Goal: Information Seeking & Learning: Learn about a topic

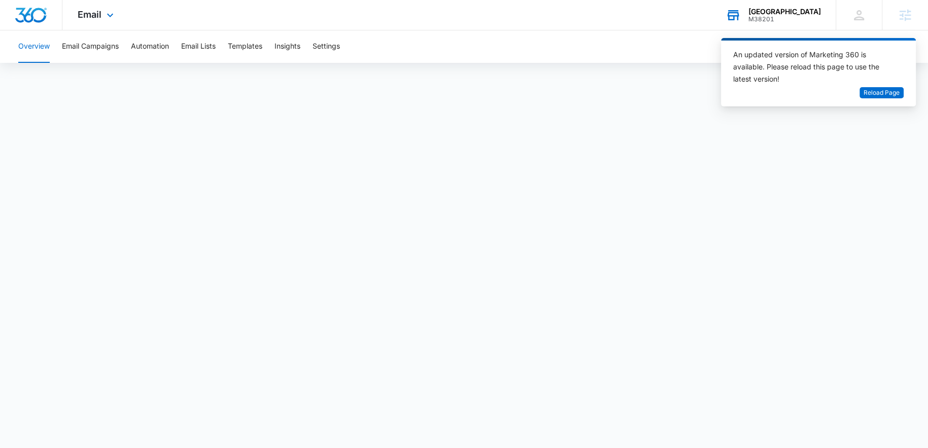
click at [789, 17] on div "M38201" at bounding box center [784, 19] width 73 height 7
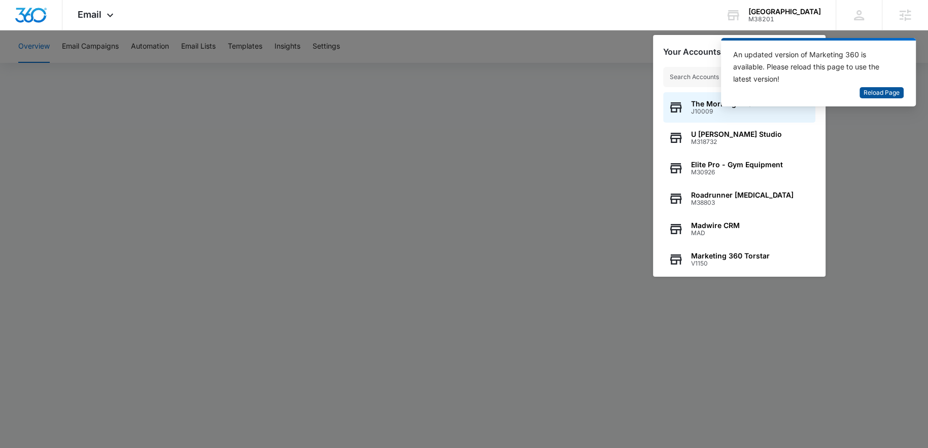
click at [877, 91] on span "Reload Page" at bounding box center [881, 93] width 36 height 10
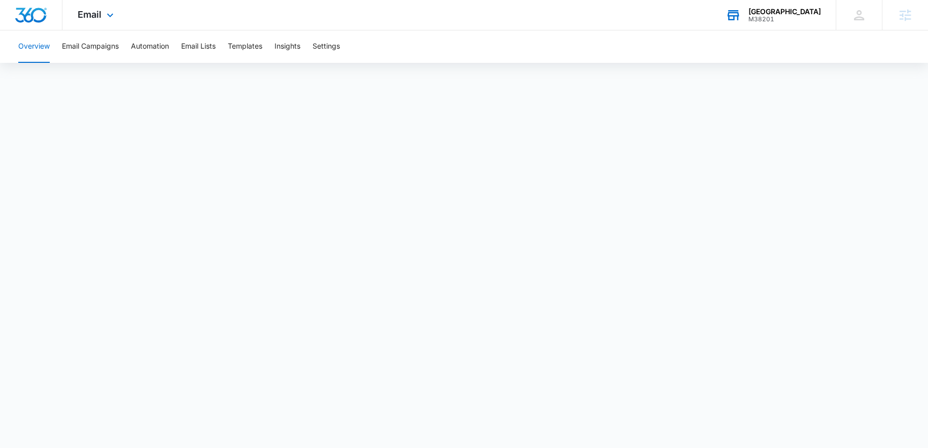
click at [784, 18] on div "M38201" at bounding box center [784, 19] width 73 height 7
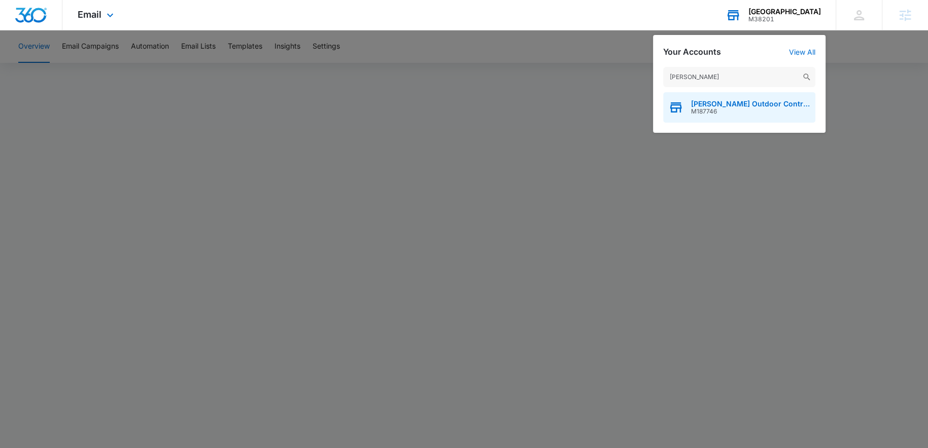
type input "[PERSON_NAME]"
click at [743, 107] on span "[PERSON_NAME] Outdoor Contractors, LLC" at bounding box center [750, 104] width 119 height 8
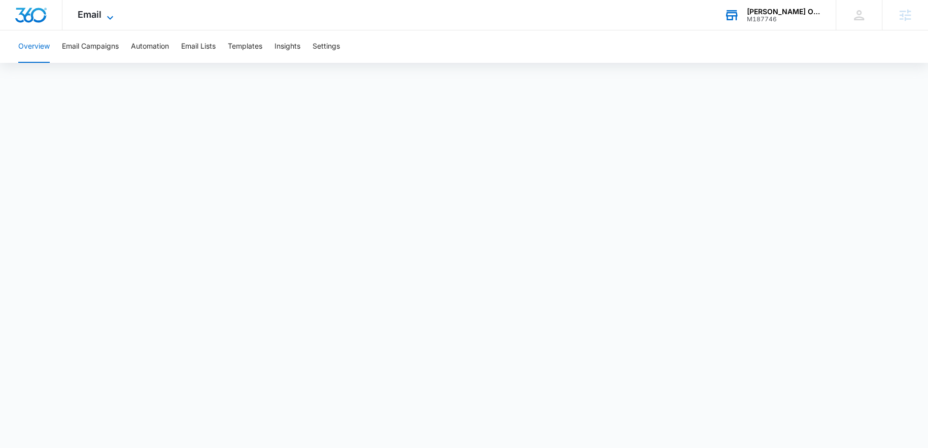
click at [113, 16] on icon at bounding box center [110, 18] width 12 height 12
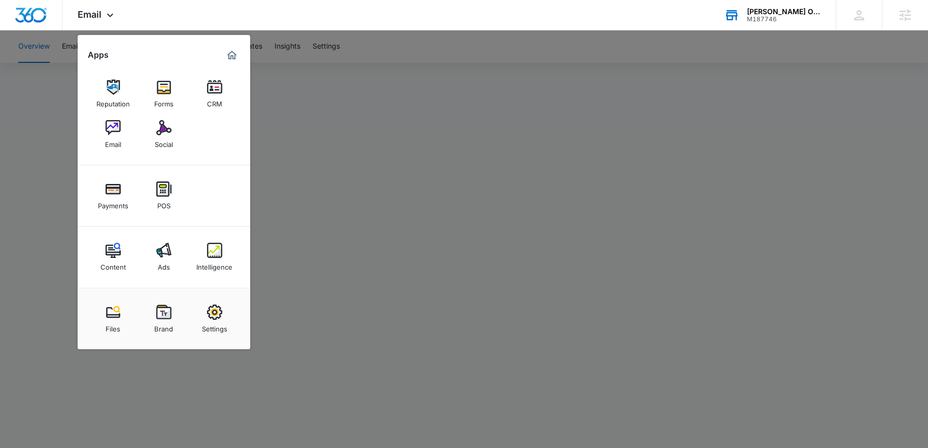
click at [101, 257] on link "Content" at bounding box center [113, 257] width 39 height 39
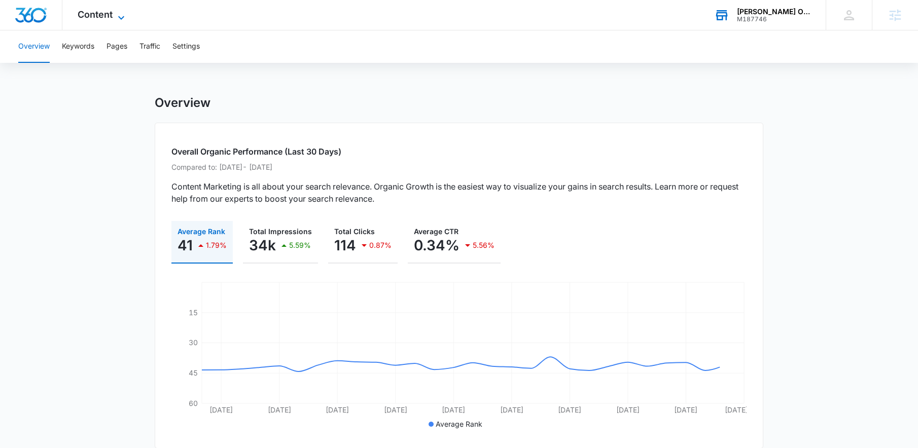
click at [122, 12] on icon at bounding box center [121, 18] width 12 height 12
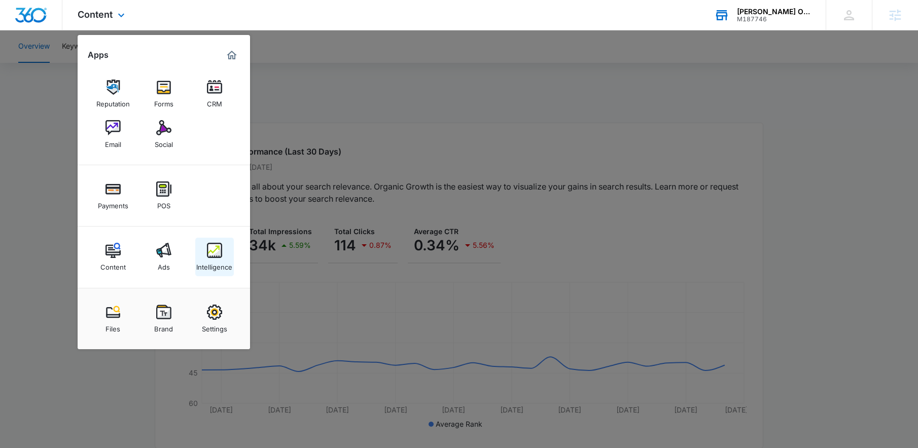
click at [218, 260] on div "Intelligence" at bounding box center [214, 264] width 36 height 13
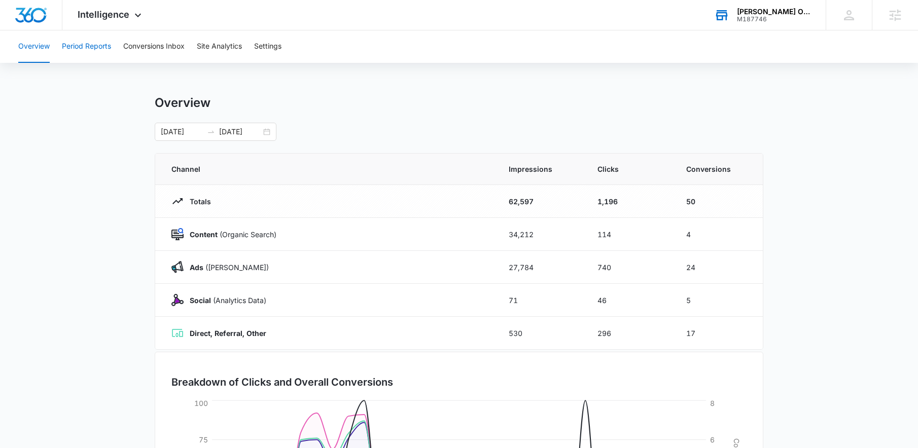
click at [110, 44] on button "Period Reports" at bounding box center [86, 46] width 49 height 32
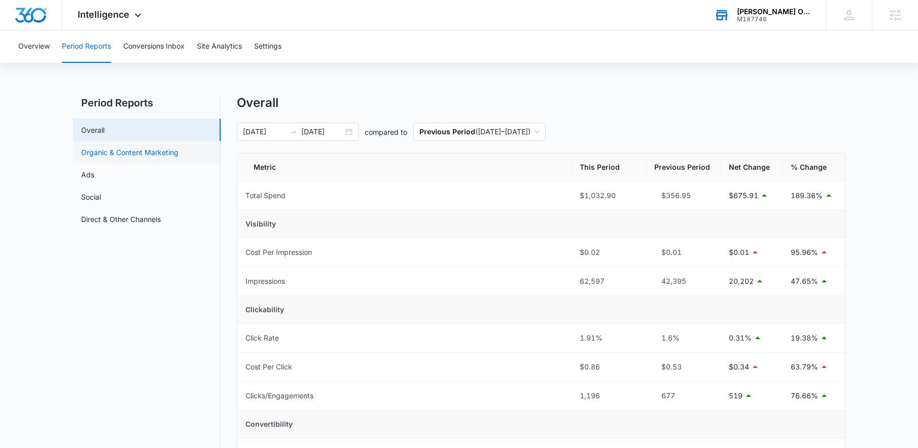
click at [178, 156] on link "Organic & Content Marketing" at bounding box center [129, 152] width 97 height 11
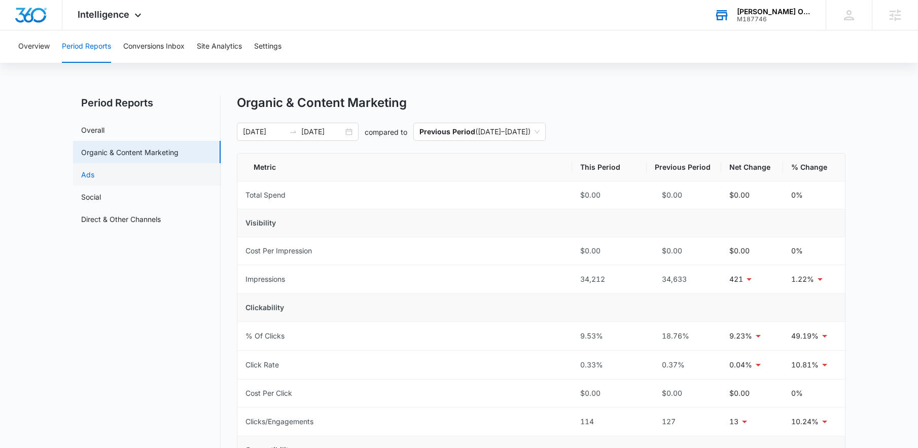
click at [94, 178] on link "Ads" at bounding box center [87, 174] width 13 height 11
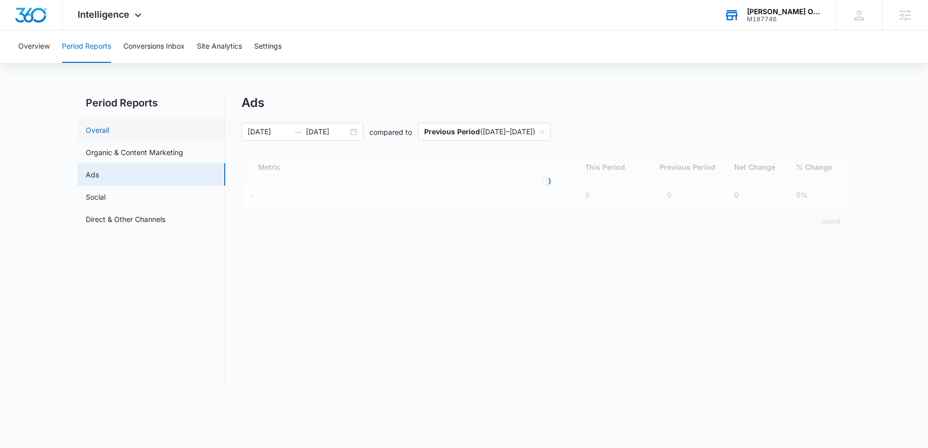
click at [109, 131] on link "Overall" at bounding box center [97, 130] width 23 height 11
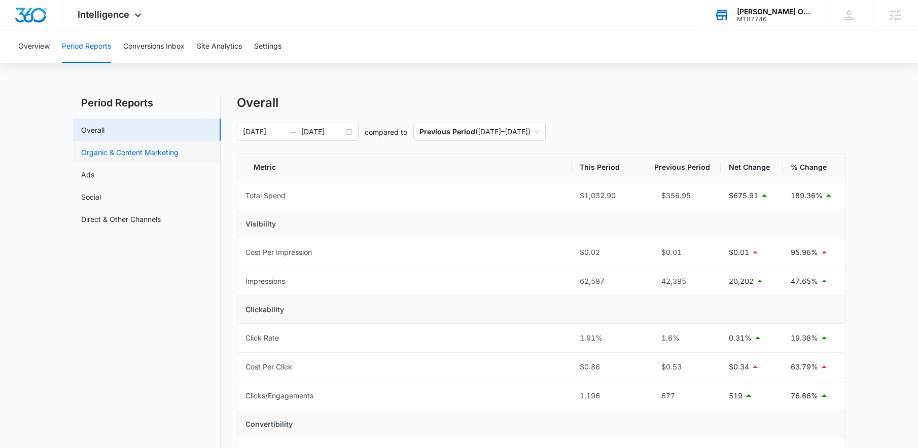
click at [151, 153] on link "Organic & Content Marketing" at bounding box center [129, 152] width 97 height 11
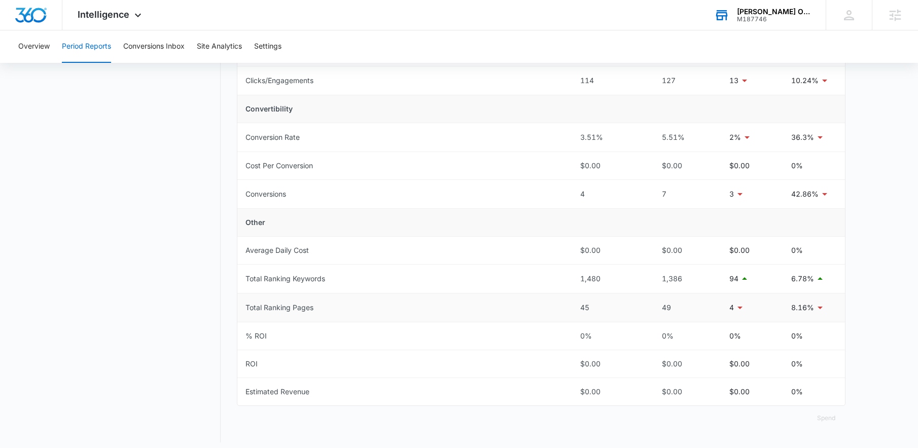
scroll to position [341, 0]
drag, startPoint x: 734, startPoint y: 192, endPoint x: 714, endPoint y: 195, distance: 20.0
click at [714, 195] on tr "Conversions 4 7 3 42.86%" at bounding box center [541, 195] width 608 height 29
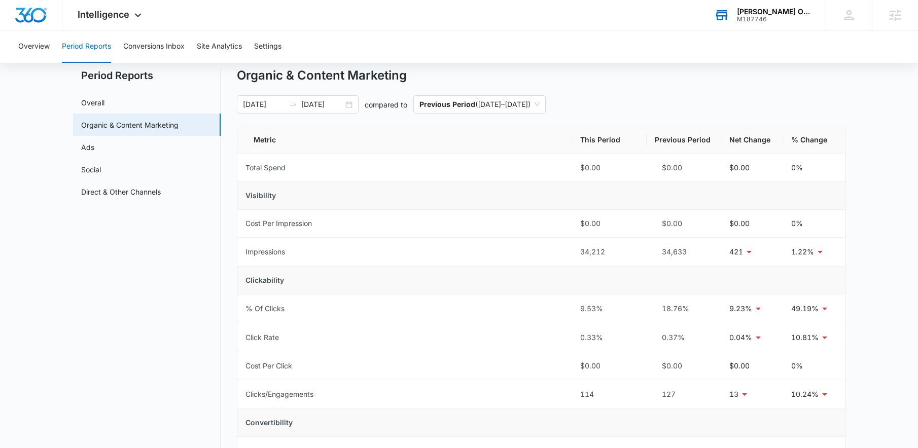
scroll to position [27, 0]
